Goal: Task Accomplishment & Management: Manage account settings

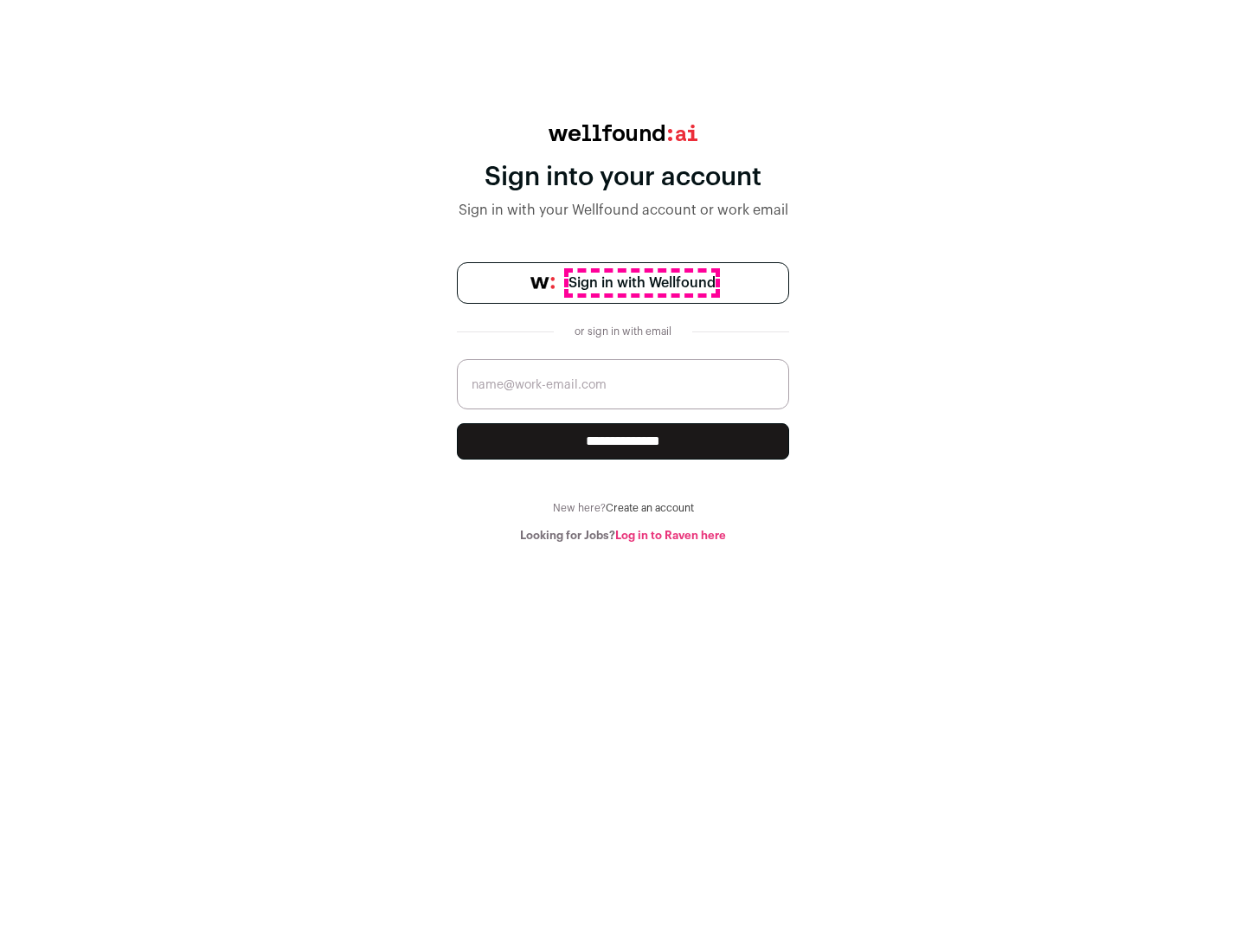
click at [641, 282] on span "Sign in with Wellfound" at bounding box center [642, 283] width 147 height 21
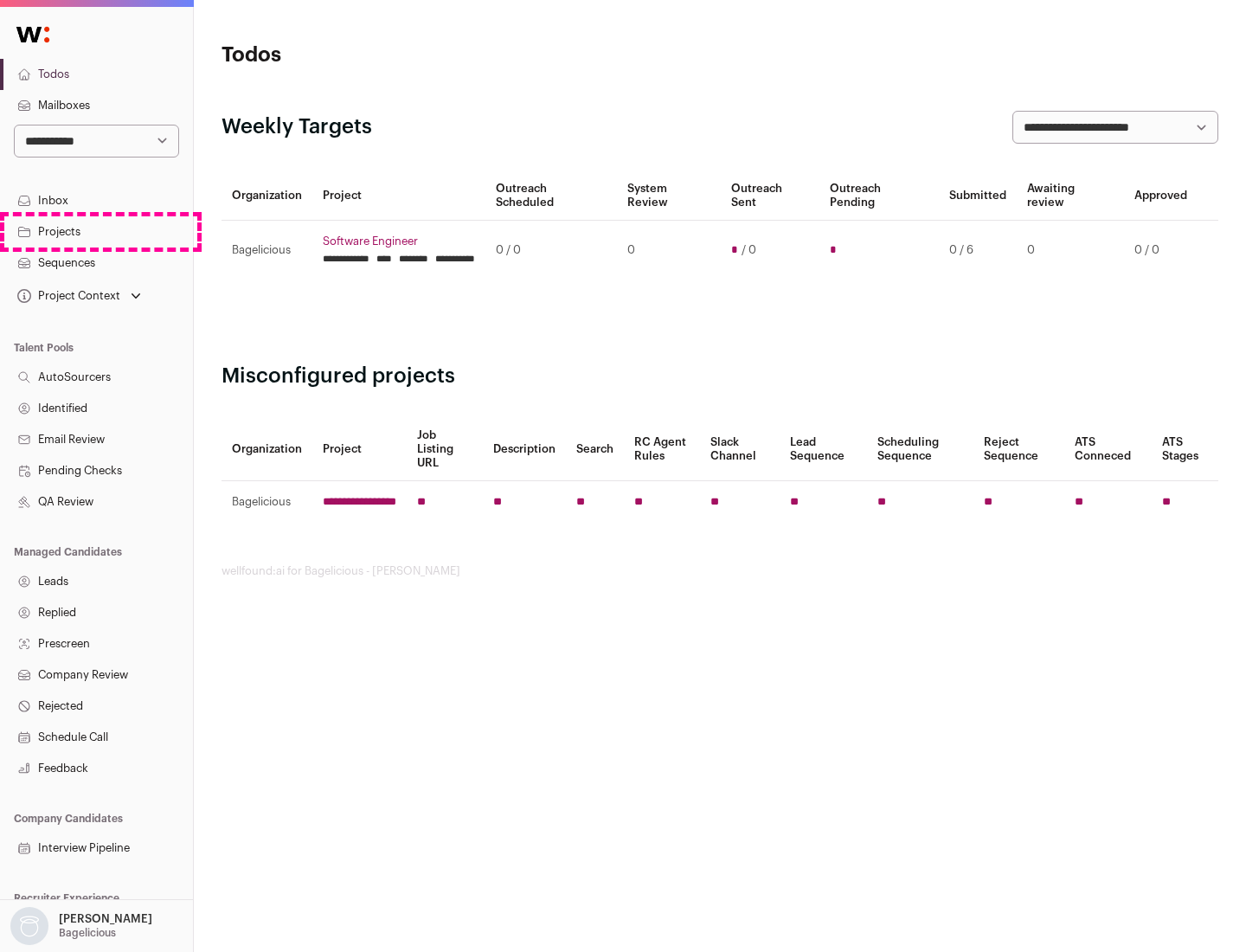
click at [96, 231] on link "Projects" at bounding box center [96, 232] width 193 height 31
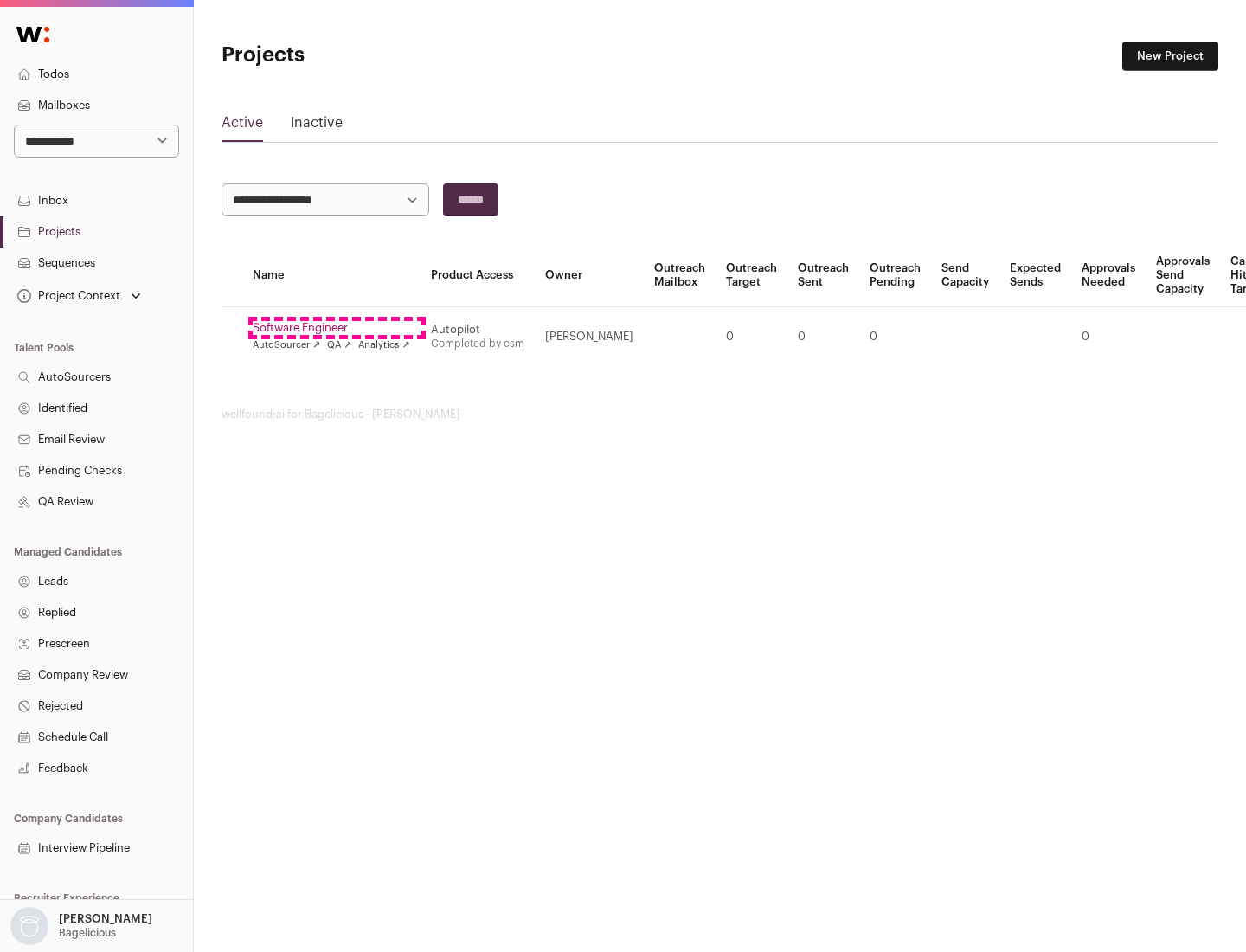
click at [336, 328] on link "Software Engineer" at bounding box center [331, 328] width 158 height 13
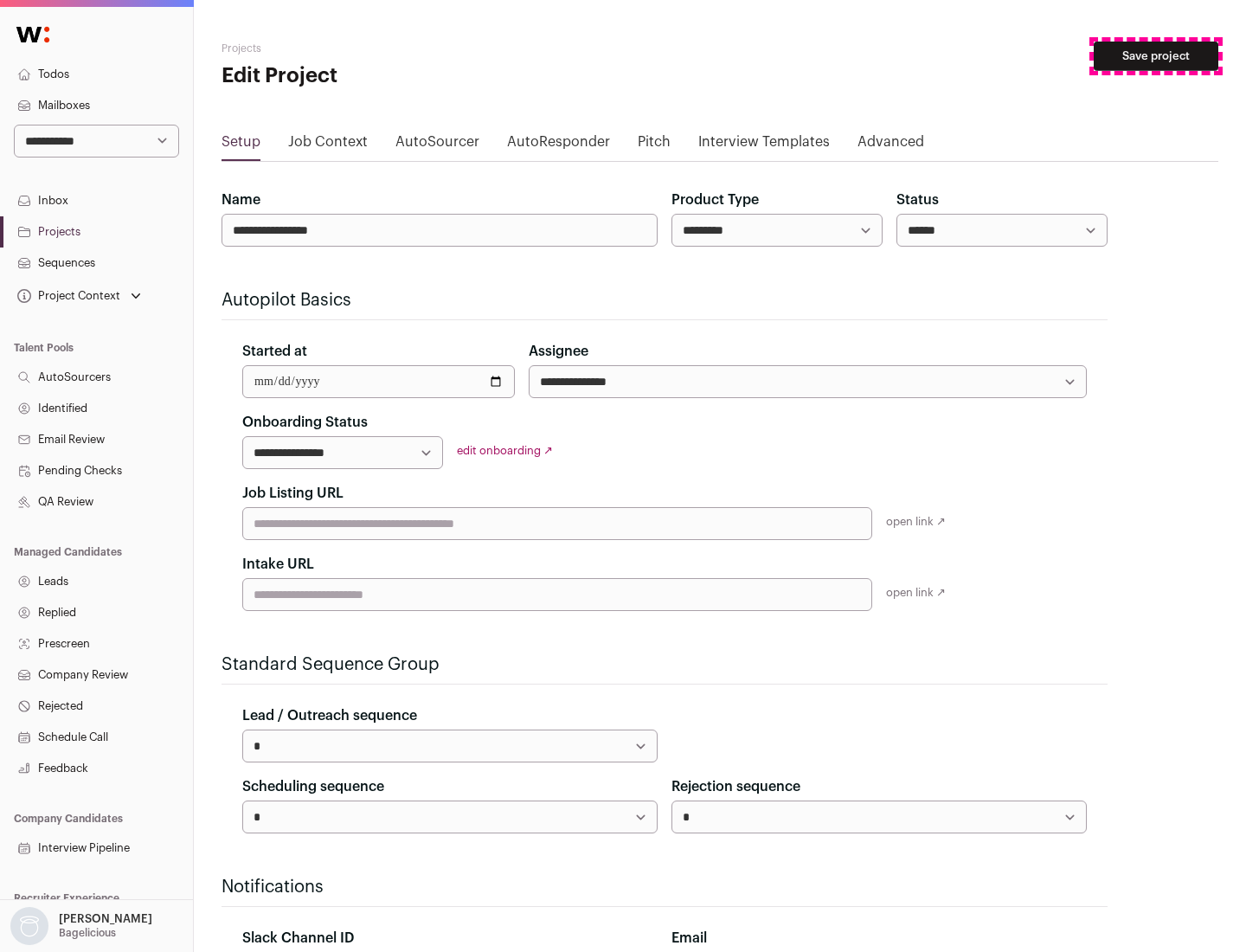
click at [1156, 57] on button "Save project" at bounding box center [1156, 56] width 125 height 30
